Goal: Information Seeking & Learning: Learn about a topic

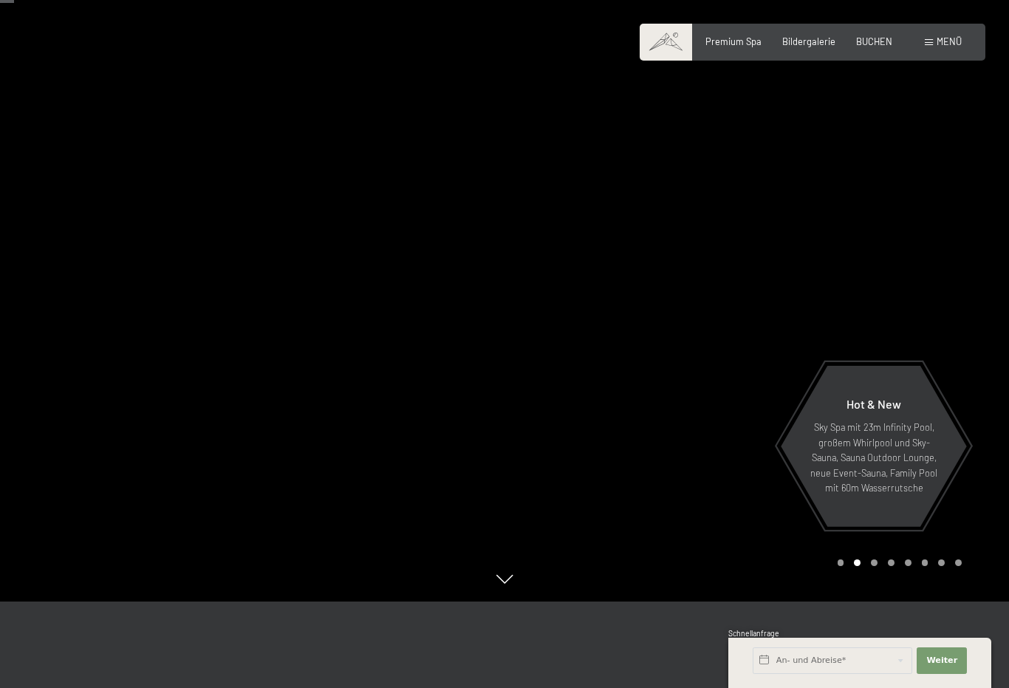
click at [960, 35] on div "Buchen Anfragen Premium Spa Bildergalerie BUCHEN Menü DE IT EN Gutschein Bilder…" at bounding box center [812, 41] width 298 height 13
click at [950, 47] on span "Menü" at bounding box center [948, 41] width 25 height 12
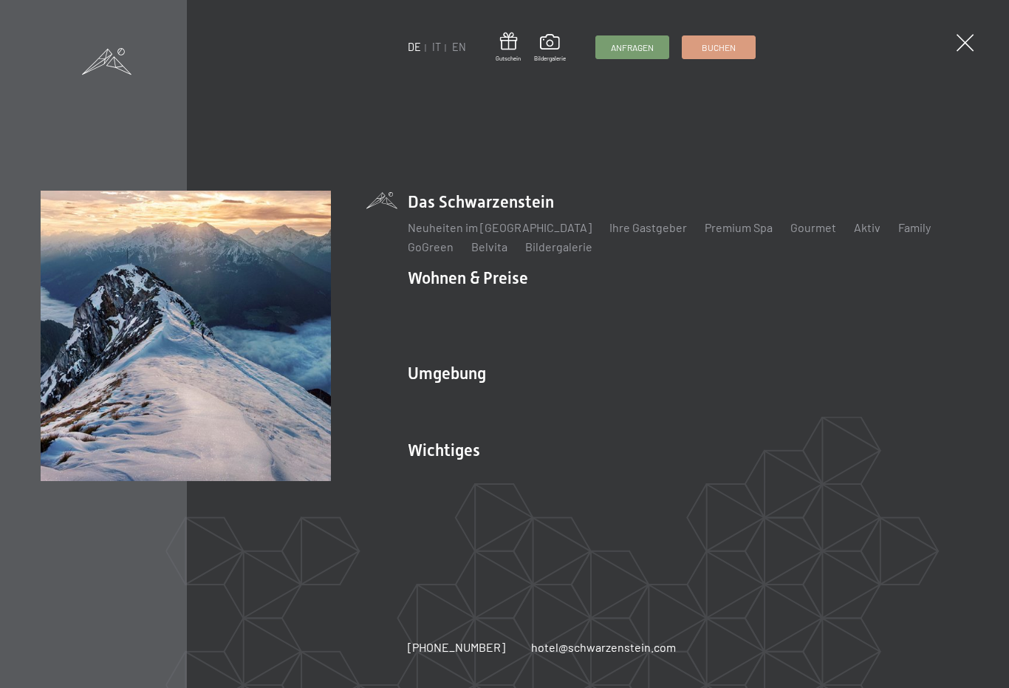
click at [475, 363] on li "Umgebung Das Ahrntal Ski & Winter Skifahren Skischule Wandern & Sommer Wandern …" at bounding box center [688, 394] width 561 height 64
click at [641, 392] on link "Wandern & Sommer" at bounding box center [617, 399] width 103 height 14
click at [761, 392] on link "Sehenswürdigkeiten" at bounding box center [741, 399] width 109 height 14
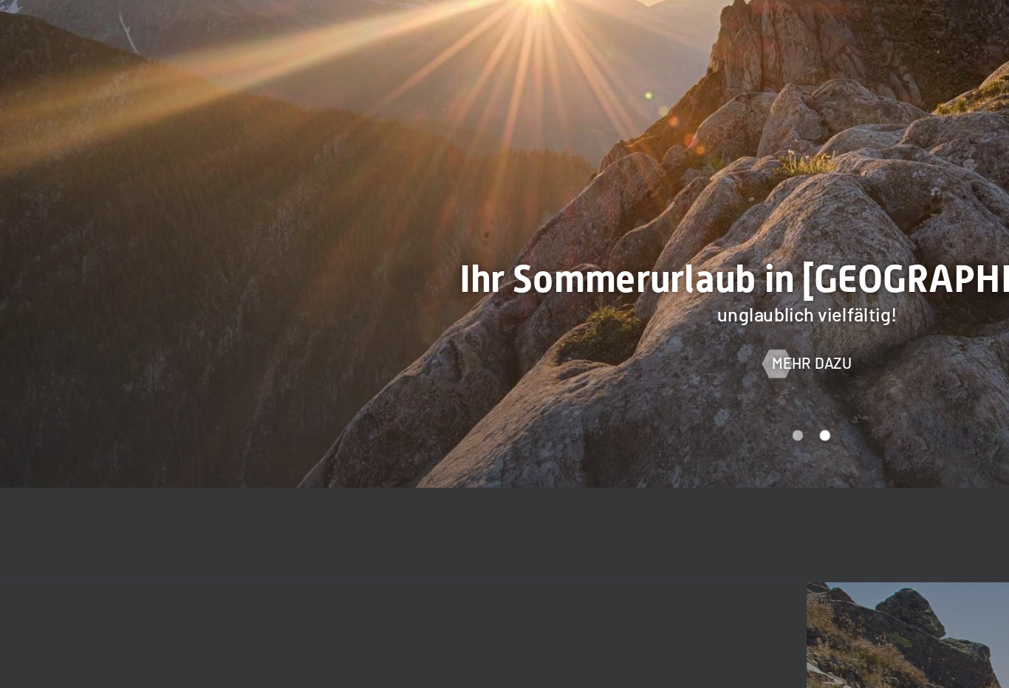
scroll to position [716, 0]
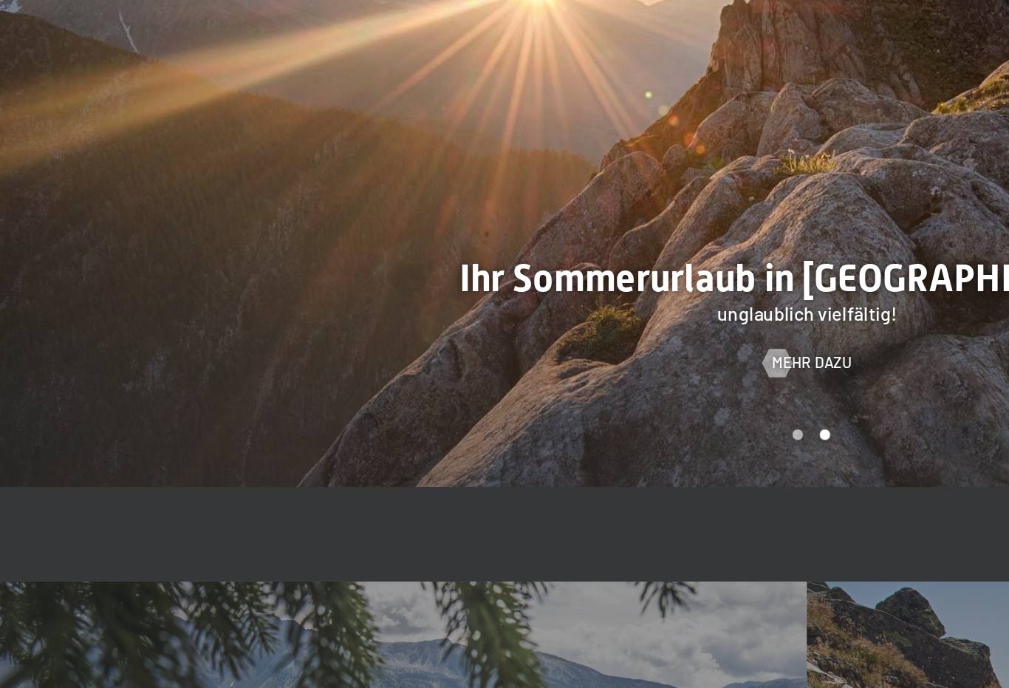
click at [491, 451] on div at bounding box center [486, 460] width 10 height 18
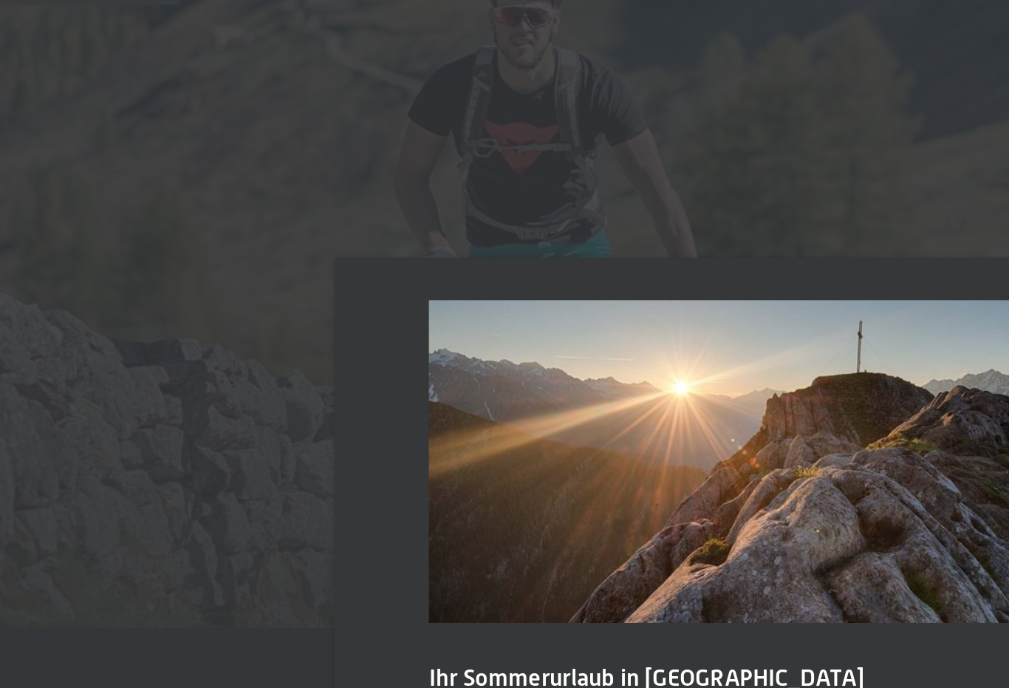
scroll to position [856, 0]
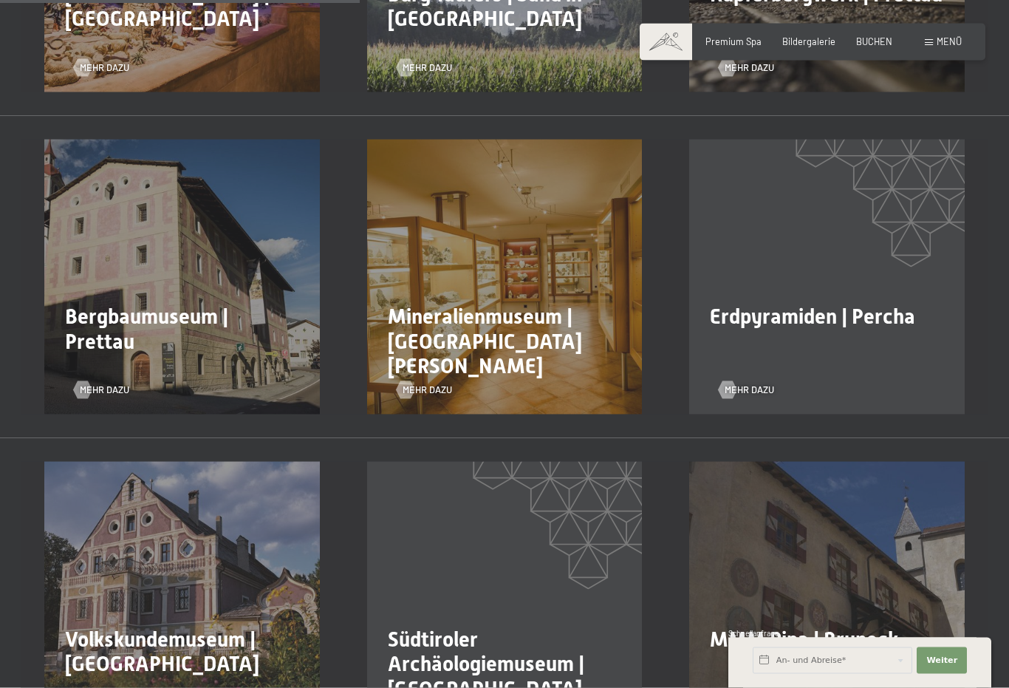
scroll to position [1022, 0]
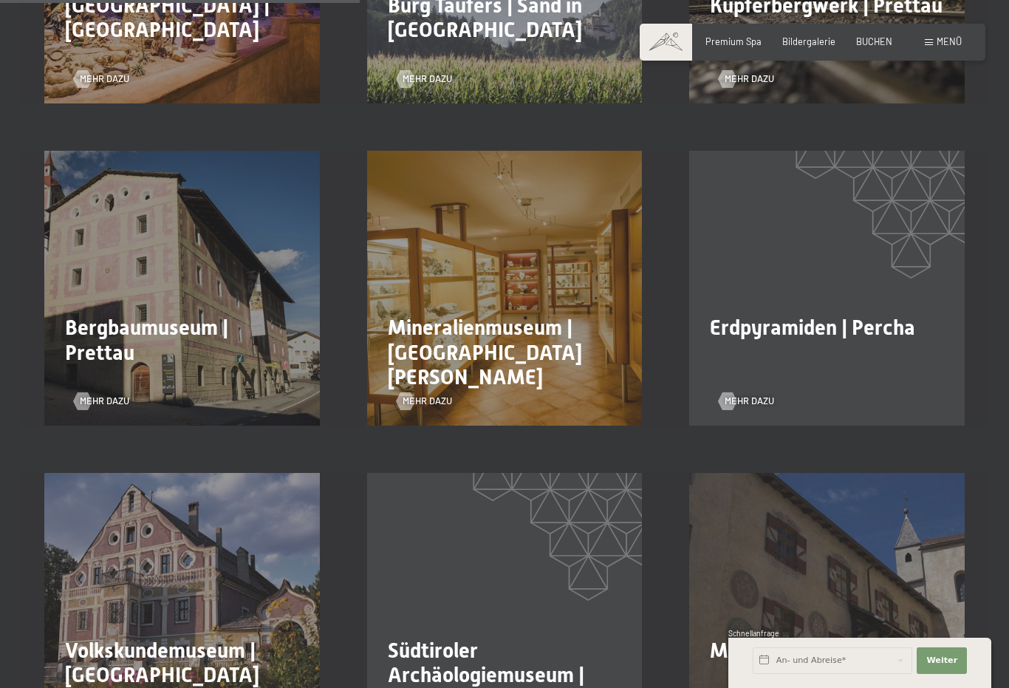
click at [835, 340] on span "Erdpyramiden | Percha" at bounding box center [812, 327] width 205 height 24
click at [764, 408] on span "Mehr dazu" at bounding box center [749, 400] width 49 height 13
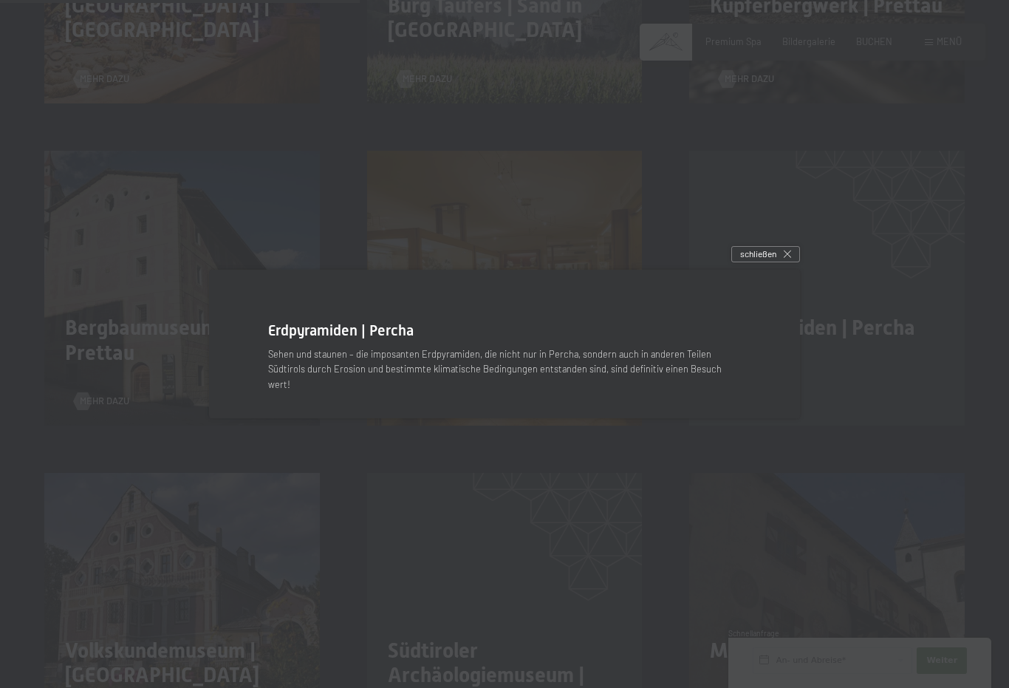
click at [773, 260] on span "schließen" at bounding box center [758, 253] width 36 height 13
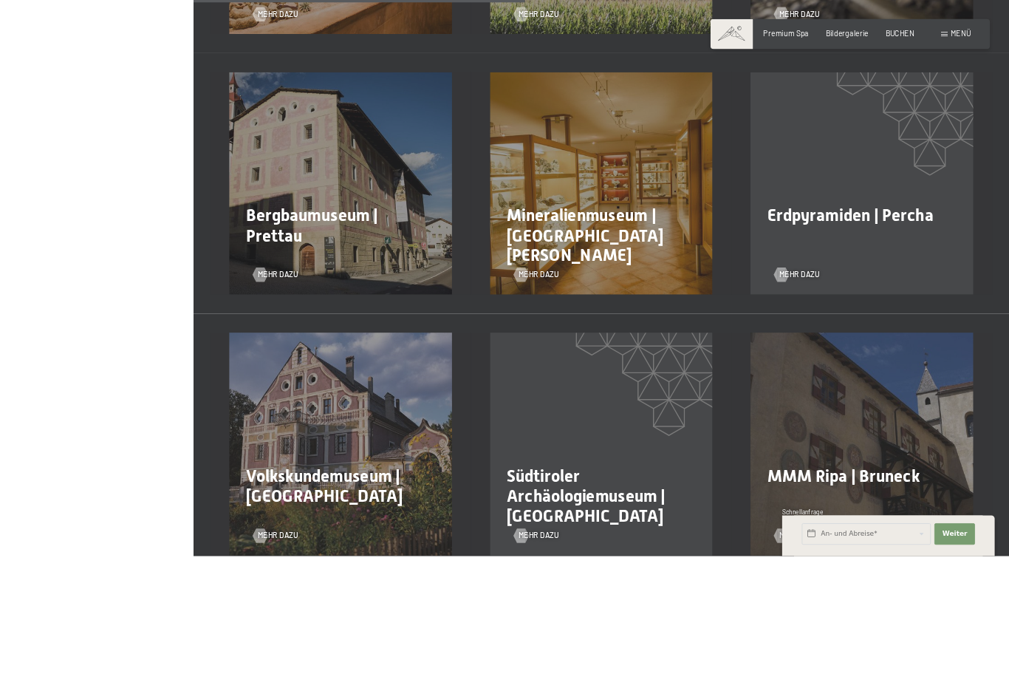
scroll to position [1167, 0]
